Goal: Contribute content: Contribute content

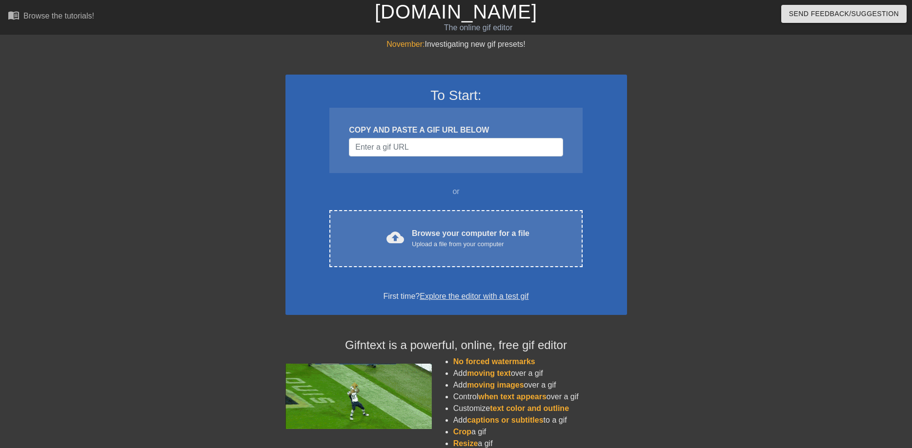
click at [401, 137] on div "COPY AND PASTE A GIF URL BELOW" at bounding box center [455, 140] width 253 height 65
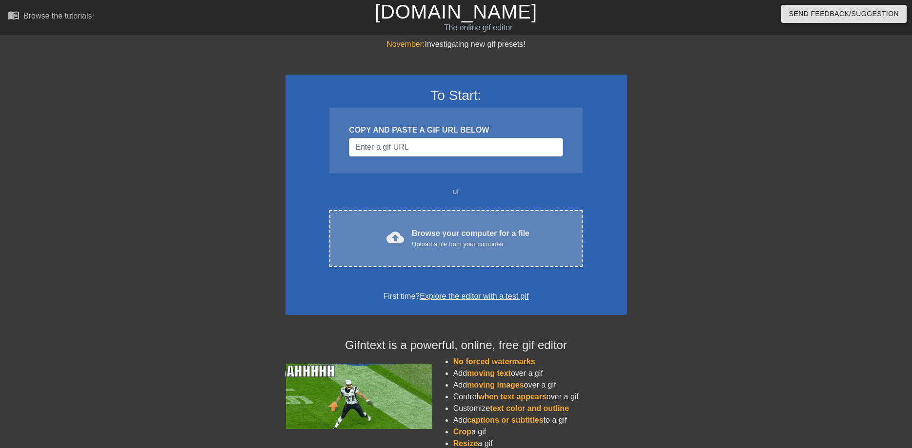
click at [441, 232] on div "Browse your computer for a file Upload a file from your computer" at bounding box center [471, 238] width 118 height 21
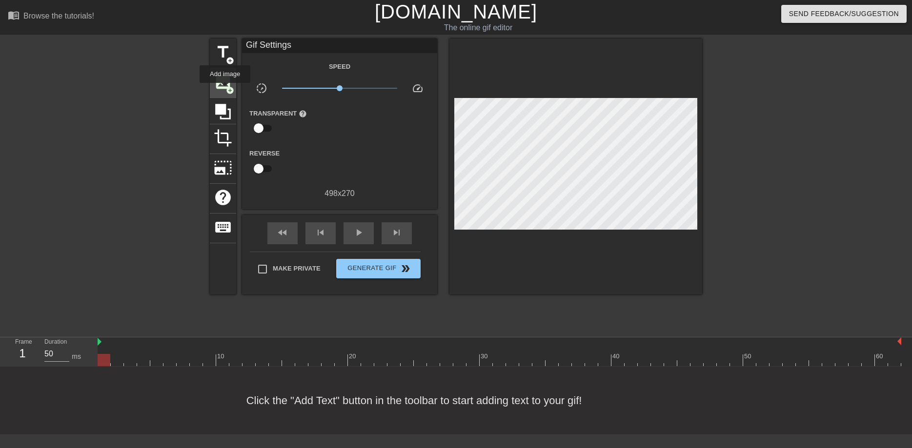
click at [225, 90] on span "image" at bounding box center [223, 82] width 19 height 19
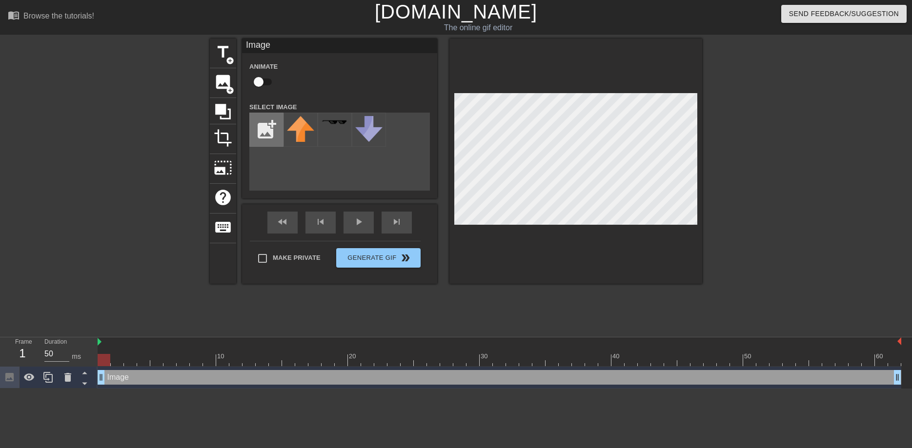
click at [262, 129] on input "file" at bounding box center [266, 129] width 33 height 33
type input "C:\fakepath\[PERSON_NAME].jpg"
click at [302, 134] on img at bounding box center [300, 132] width 27 height 33
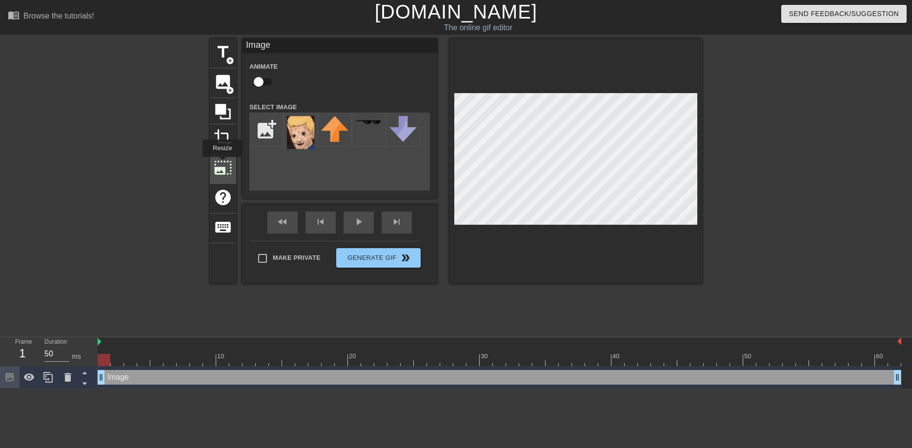
click at [221, 164] on span "photo_size_select_large" at bounding box center [223, 168] width 19 height 19
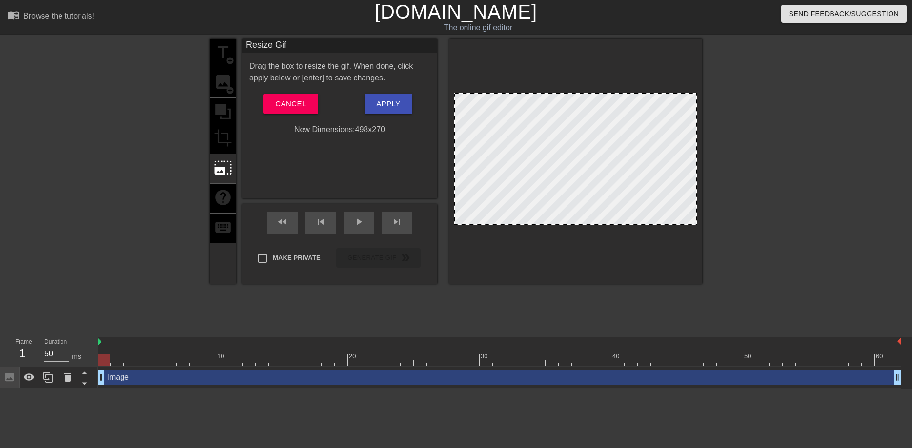
drag, startPoint x: 540, startPoint y: 178, endPoint x: 547, endPoint y: 180, distance: 7.6
click at [547, 180] on div at bounding box center [575, 159] width 243 height 132
drag, startPoint x: 534, startPoint y: 171, endPoint x: 509, endPoint y: 137, distance: 42.0
click at [534, 170] on div at bounding box center [575, 159] width 243 height 132
click at [507, 134] on div at bounding box center [575, 159] width 243 height 132
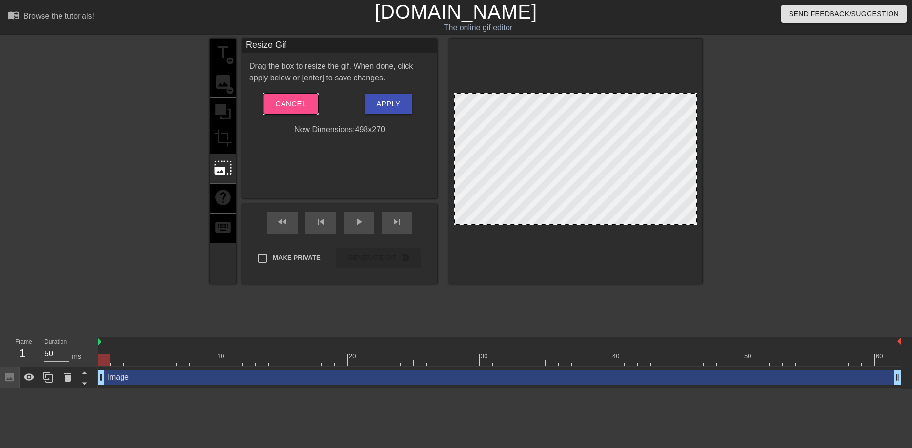
click at [292, 104] on span "Cancel" at bounding box center [290, 104] width 31 height 13
